Goal: Navigation & Orientation: Find specific page/section

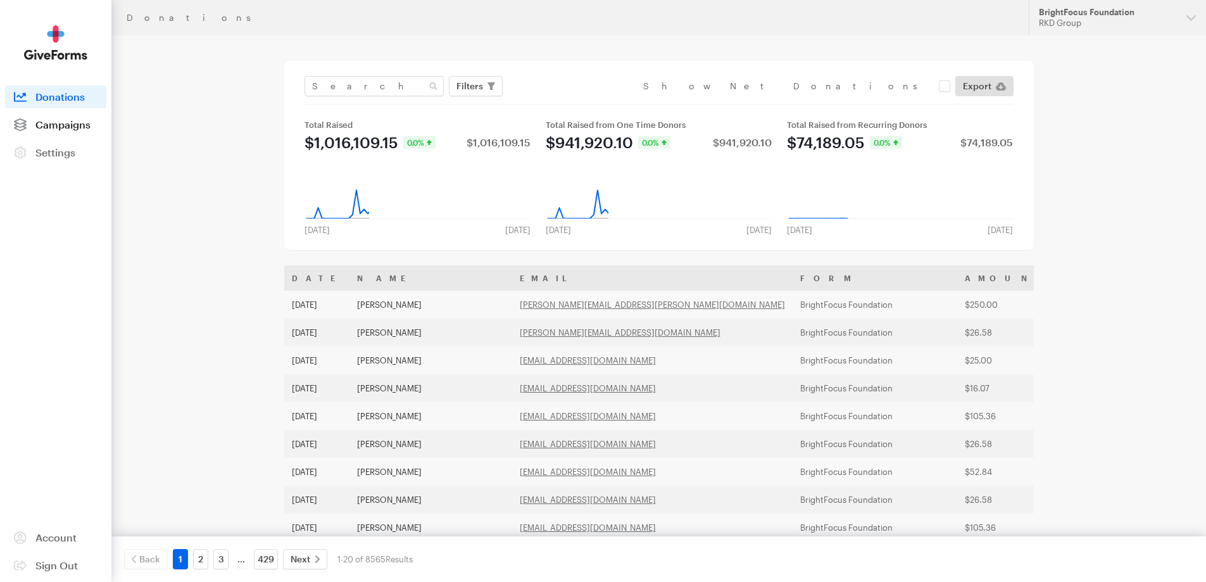
click at [76, 124] on span "Campaigns" at bounding box center [62, 124] width 55 height 12
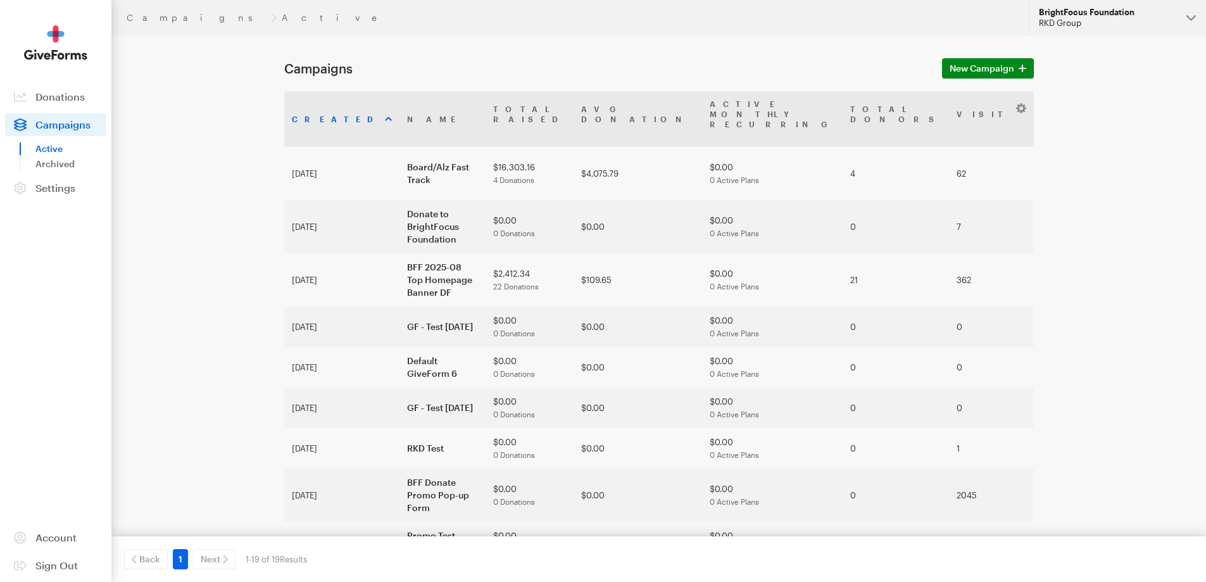
click at [1105, 18] on div "RKD Group" at bounding box center [1107, 23] width 137 height 11
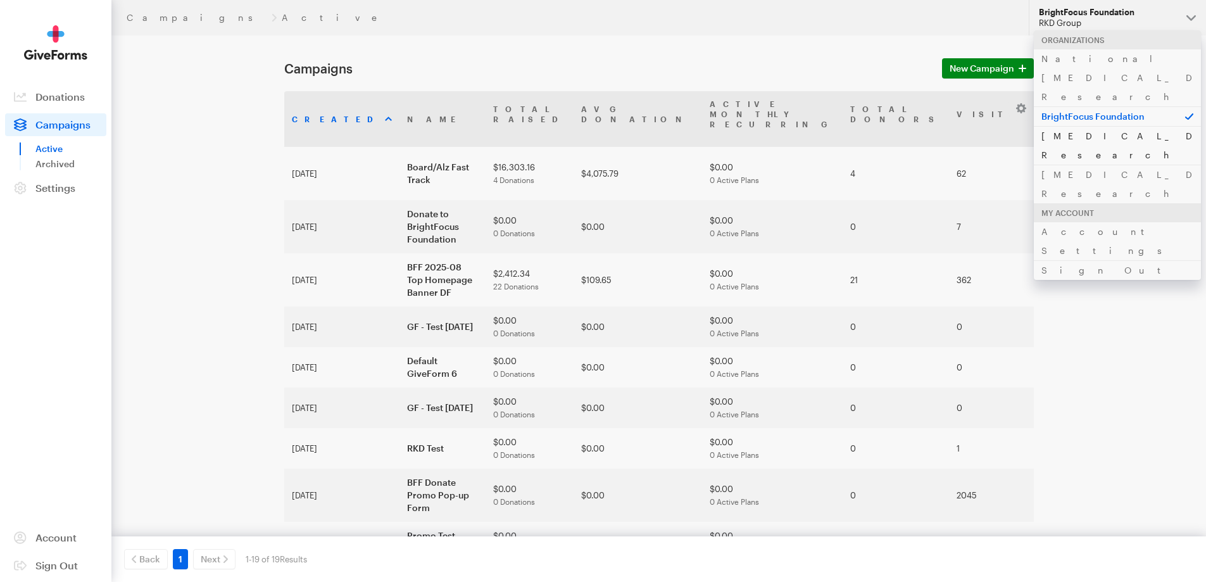
click at [1085, 126] on link "[MEDICAL_DATA] Research" at bounding box center [1117, 145] width 167 height 39
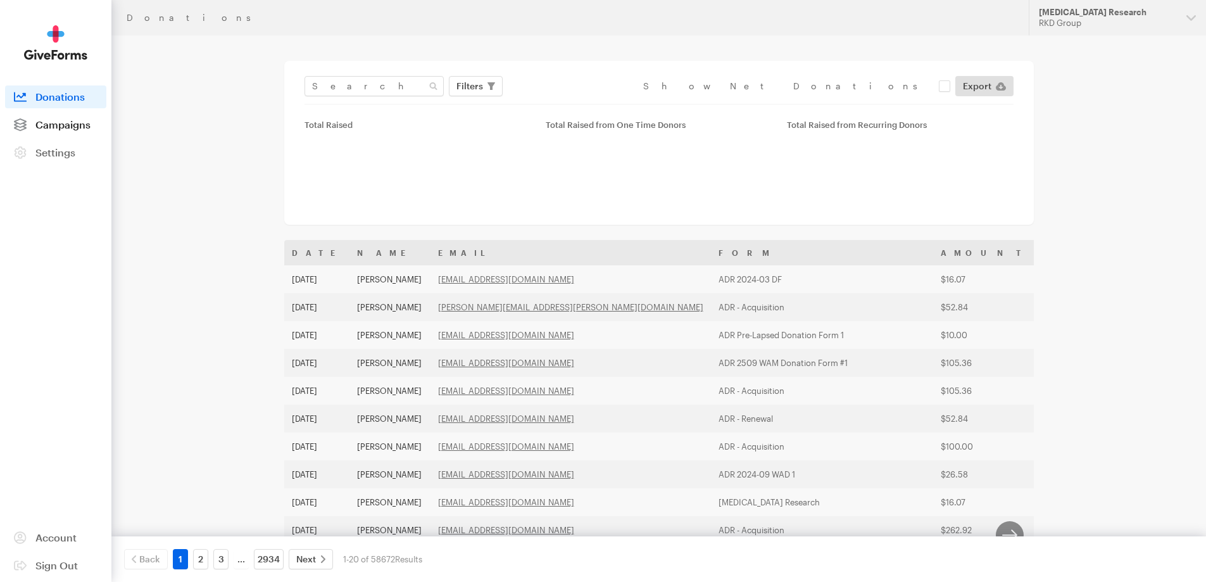
click at [55, 128] on span "Campaigns" at bounding box center [62, 124] width 55 height 12
